Goal: Navigation & Orientation: Find specific page/section

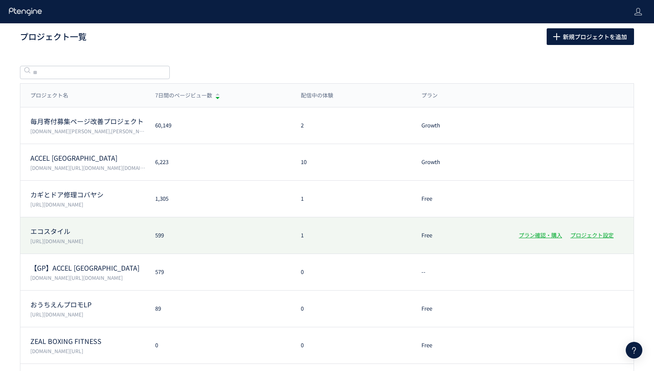
click at [288, 254] on div "エコスタイル https://www.style-eco.com/takuhai-kaitori/ 599 1 Free プラン確認・購入 プロジェクト設定" at bounding box center [326, 272] width 613 height 37
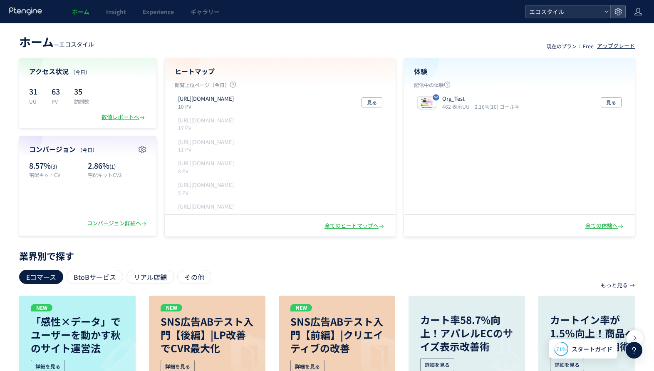
click at [538, 15] on span "エコスタイル" at bounding box center [564, 11] width 74 height 12
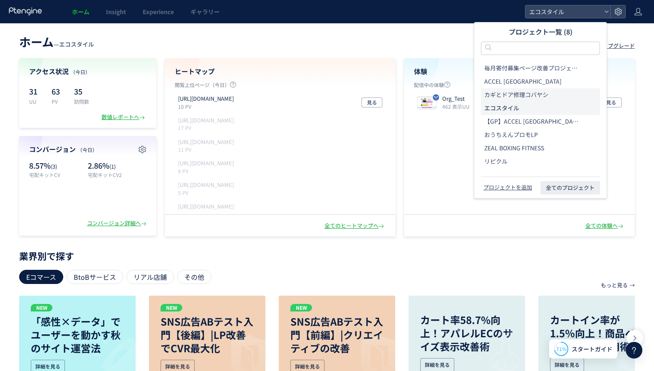
click at [497, 94] on span "カギとドア修理コバヤシ" at bounding box center [516, 95] width 64 height 8
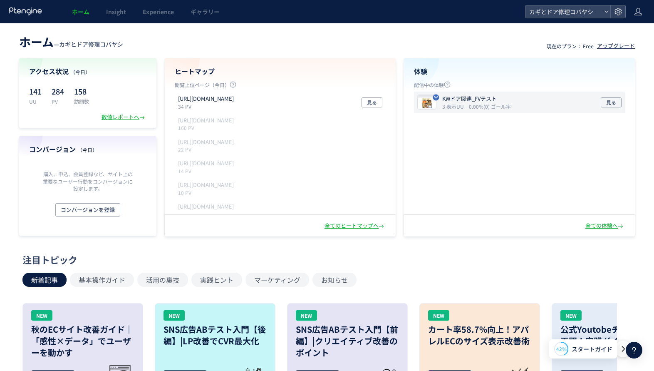
click at [566, 96] on div "KWドア関連_FVテスト 3 表示UU 0.00%(0) ゴール率 見る" at bounding box center [519, 103] width 211 height 22
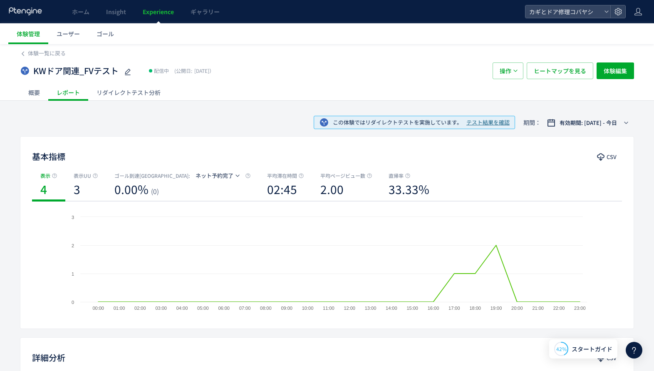
click at [134, 88] on div "リダイレクトテスト分析" at bounding box center [128, 92] width 81 height 17
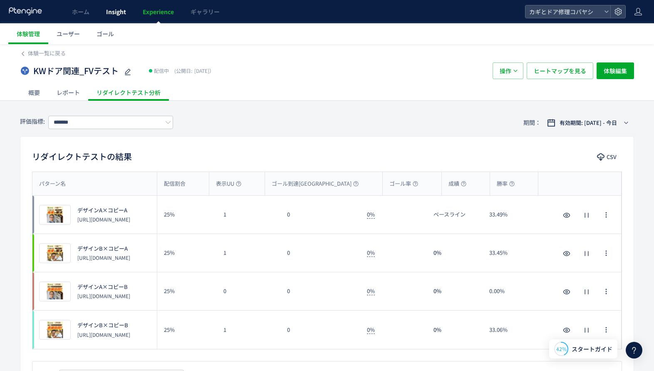
click at [114, 9] on span "Insight" at bounding box center [116, 11] width 20 height 8
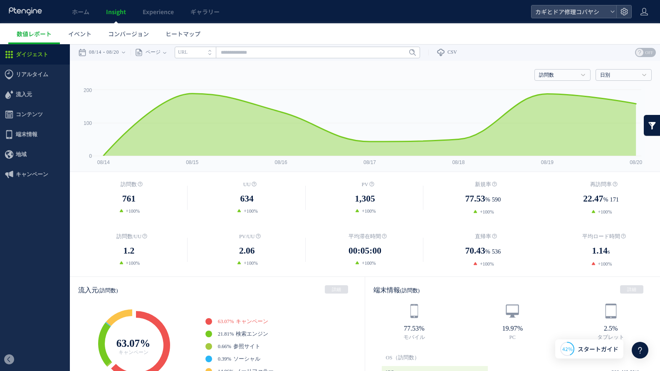
click at [117, 13] on span "Insight" at bounding box center [116, 11] width 20 height 8
click at [161, 11] on span "Experience" at bounding box center [158, 11] width 31 height 8
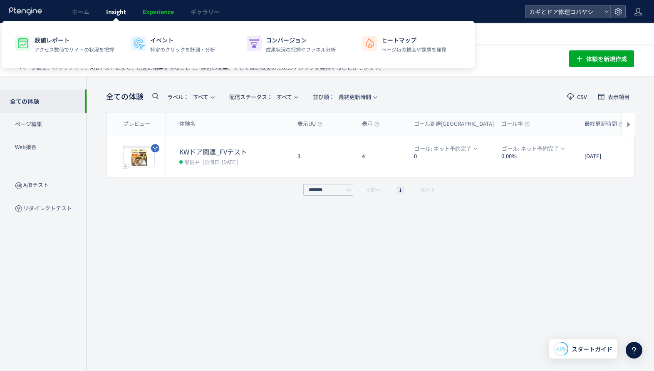
click at [116, 14] on span "Insight" at bounding box center [116, 11] width 20 height 8
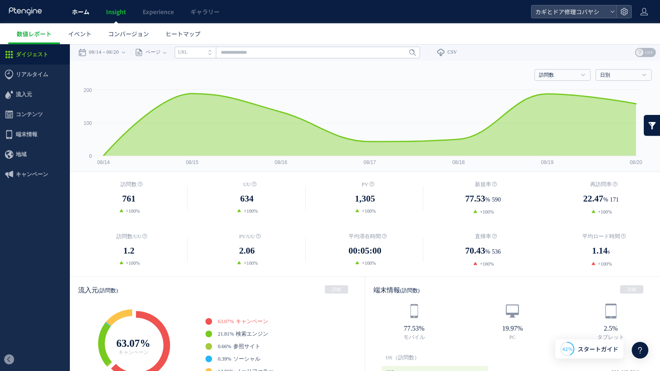
click at [83, 13] on span "ホーム" at bounding box center [80, 11] width 17 height 8
